Goal: Check status: Check status

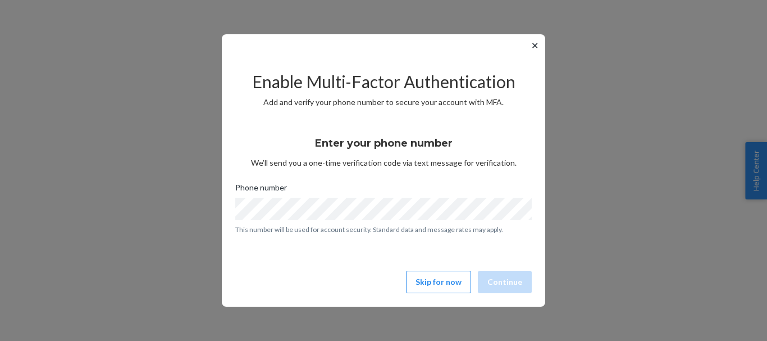
click at [537, 43] on button "✕" at bounding box center [535, 45] width 12 height 13
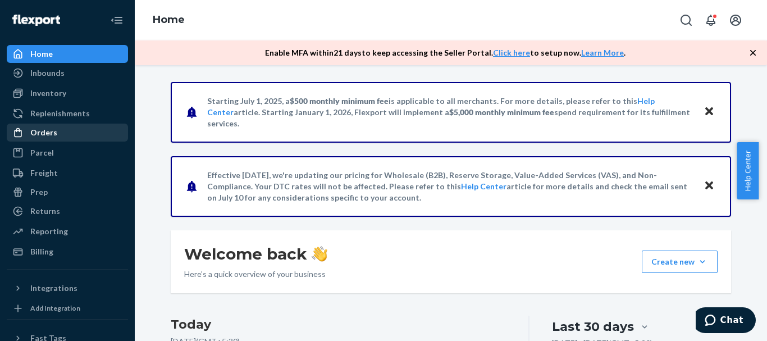
click at [79, 136] on div "Orders" at bounding box center [67, 133] width 119 height 16
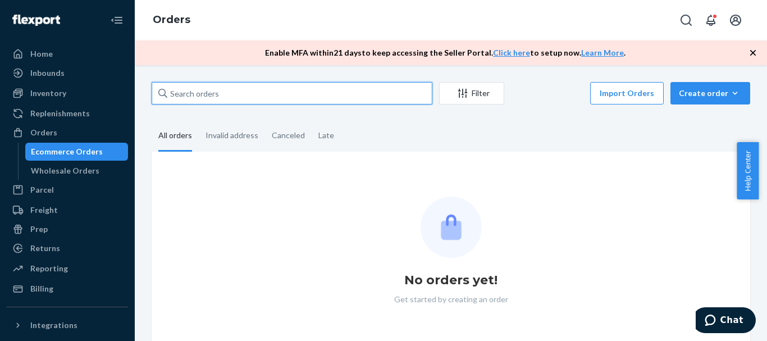
click at [219, 98] on input "text" at bounding box center [292, 93] width 281 height 22
paste input "3349066"
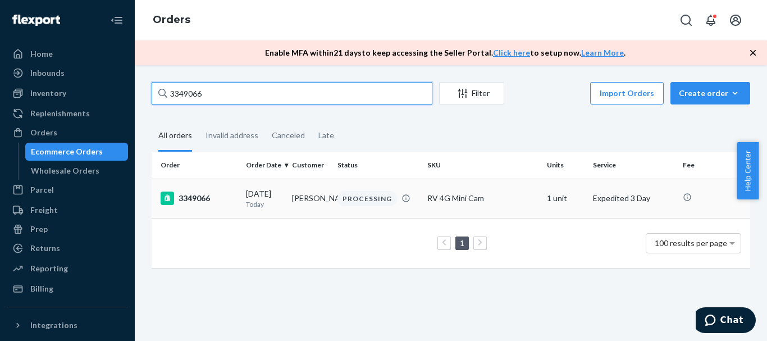
type input "3349066"
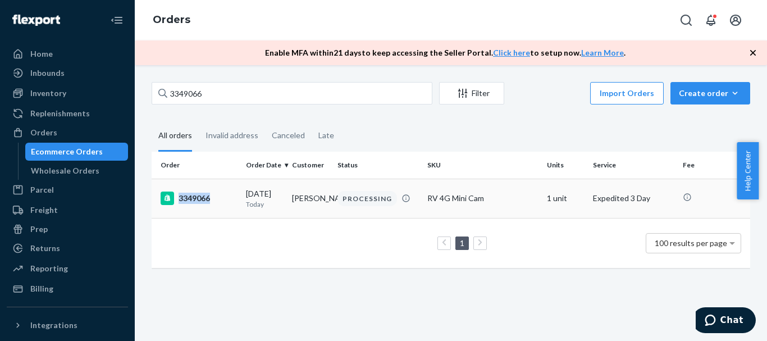
click at [218, 205] on td "3349066" at bounding box center [197, 197] width 90 height 39
